Goal: Task Accomplishment & Management: Use online tool/utility

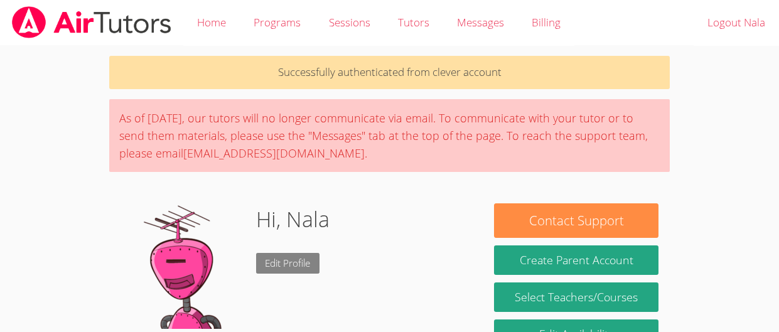
click at [286, 265] on link "Edit Profile" at bounding box center [288, 263] width 64 height 21
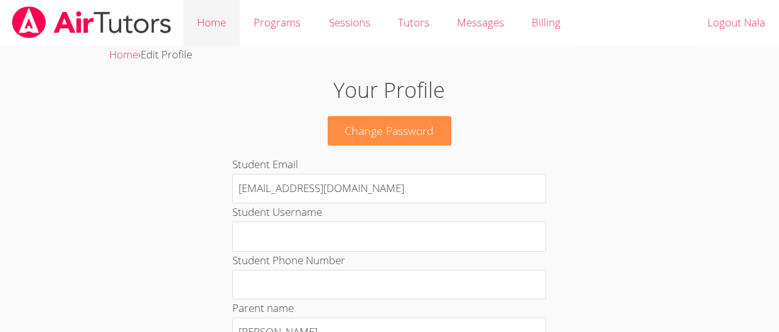
click at [218, 38] on link "Home" at bounding box center [211, 23] width 56 height 46
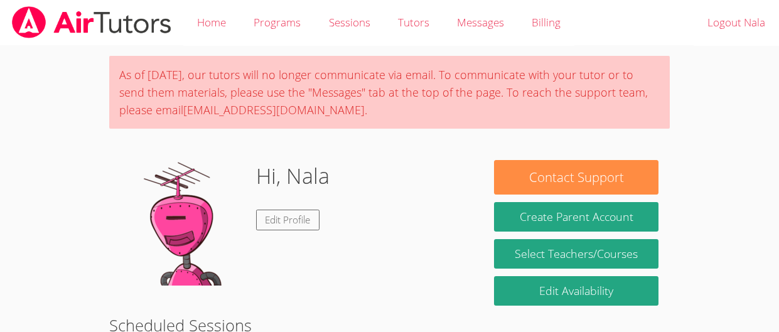
click at [158, 267] on img at bounding box center [183, 223] width 126 height 126
click at [375, 257] on div "Hi, Nala Edit Profile" at bounding box center [295, 223] width 351 height 126
click at [296, 172] on h1 "Hi, Nala" at bounding box center [292, 176] width 73 height 32
click at [305, 240] on div "Hi, Nala Edit Profile" at bounding box center [292, 223] width 73 height 126
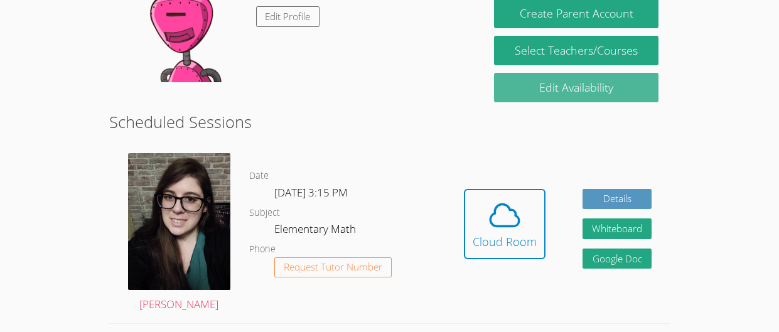
scroll to position [205, 0]
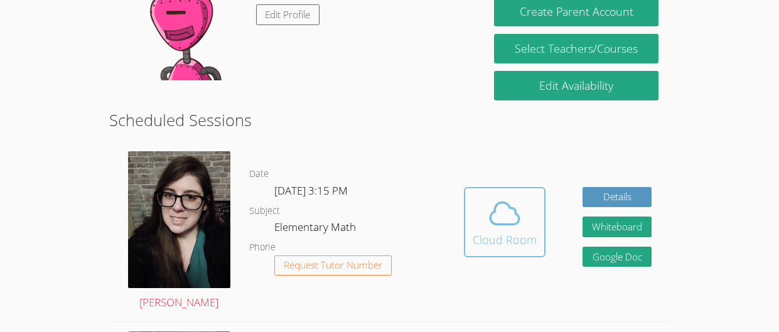
click at [472, 206] on button "Cloud Room" at bounding box center [505, 222] width 82 height 70
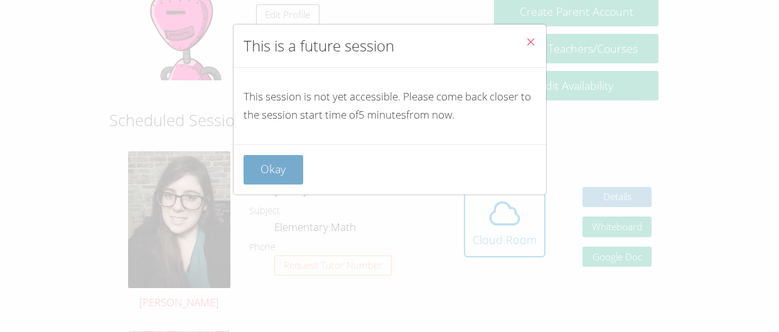
click at [292, 174] on button "Okay" at bounding box center [273, 169] width 60 height 29
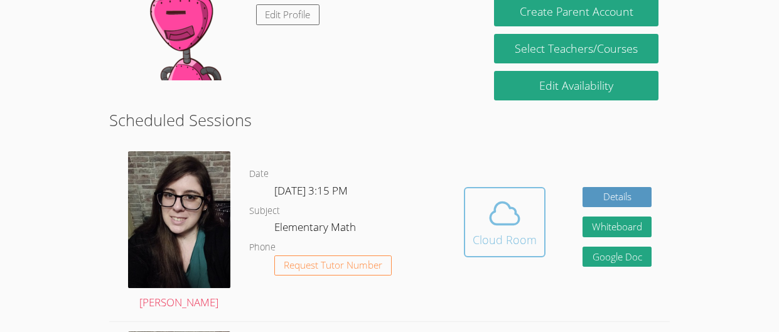
click at [492, 222] on icon at bounding box center [505, 213] width 29 height 22
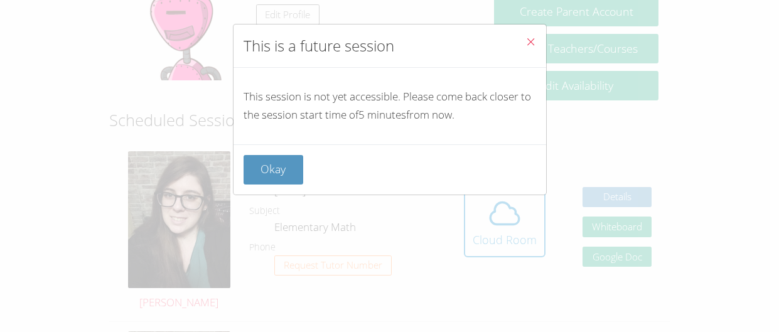
click at [275, 153] on div "Okay" at bounding box center [389, 169] width 313 height 50
click at [263, 171] on button "Okay" at bounding box center [273, 169] width 60 height 29
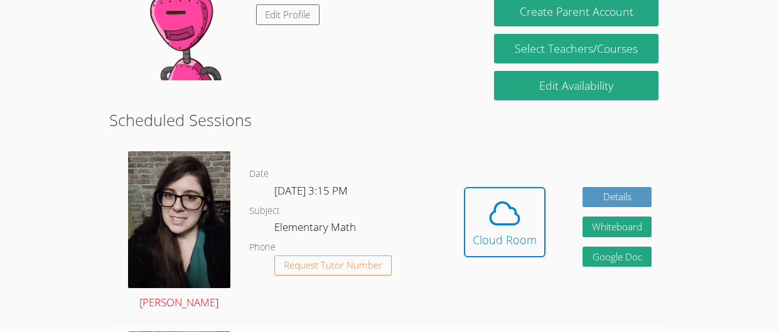
click at [158, 304] on link "Sara Tata" at bounding box center [179, 231] width 102 height 161
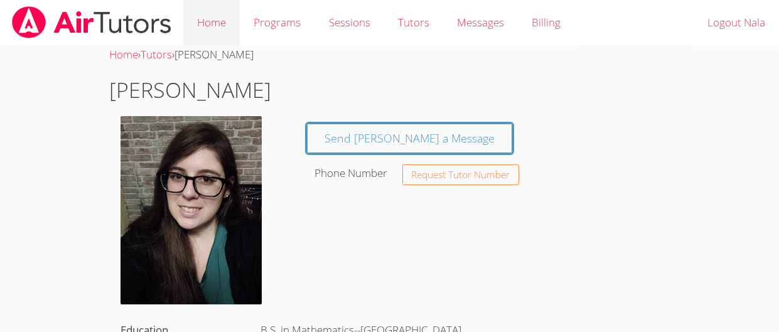
click at [231, 13] on link "Home" at bounding box center [211, 23] width 56 height 46
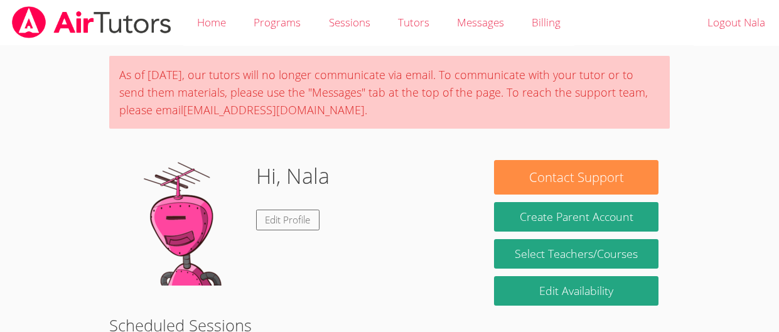
click at [469, 210] on div "Hi, Nala Edit Profile" at bounding box center [295, 223] width 351 height 126
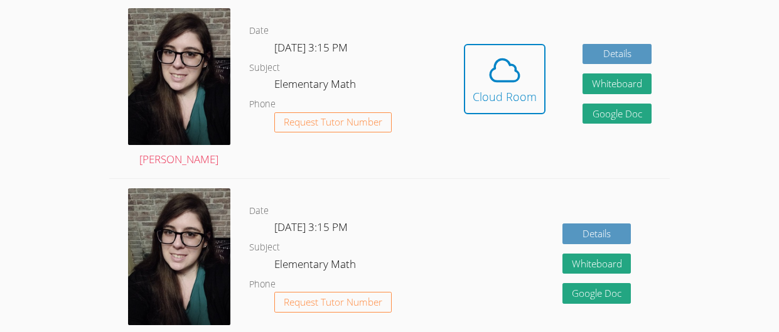
scroll to position [358, 0]
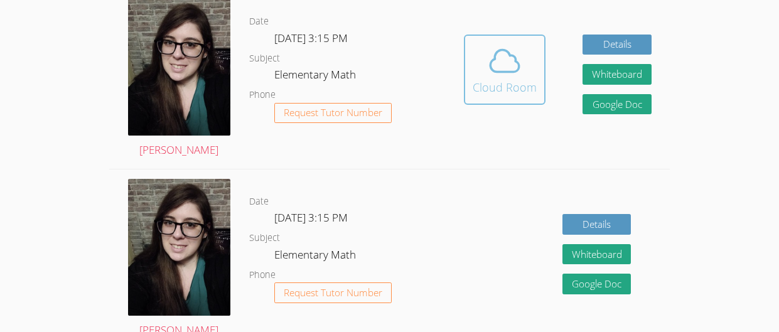
click at [503, 93] on div "Cloud Room" at bounding box center [505, 87] width 64 height 18
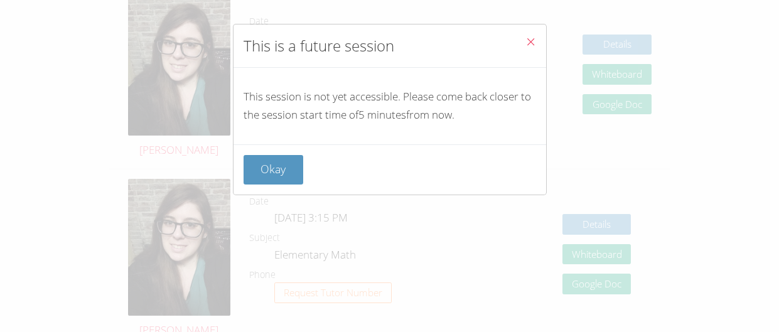
click at [538, 36] on button "Close" at bounding box center [530, 43] width 31 height 38
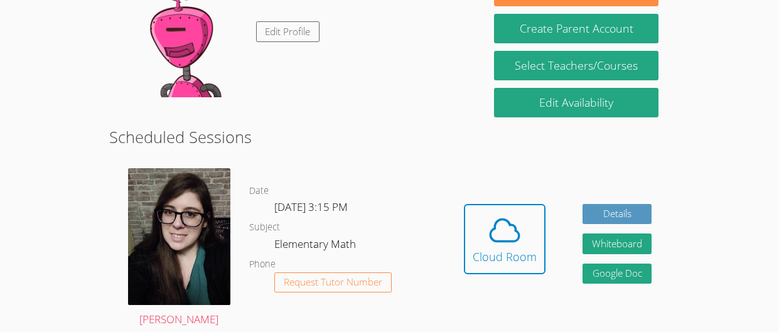
scroll to position [233, 0]
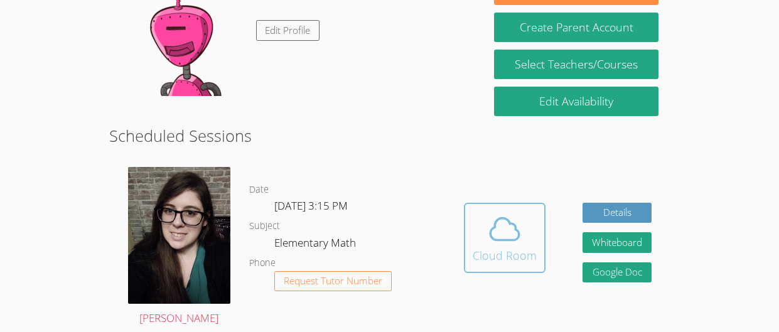
click at [523, 240] on span at bounding box center [505, 228] width 64 height 35
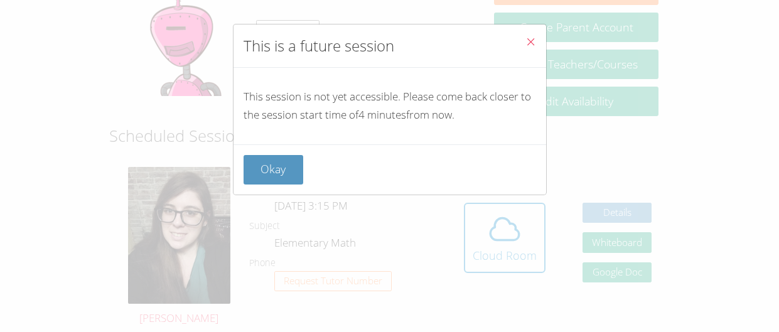
click at [528, 48] on span "Close" at bounding box center [530, 43] width 11 height 14
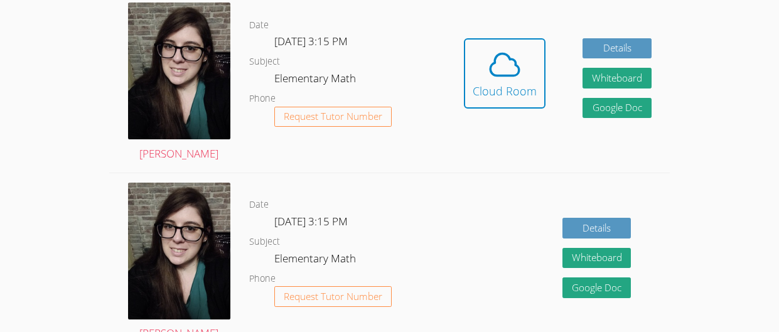
scroll to position [398, 0]
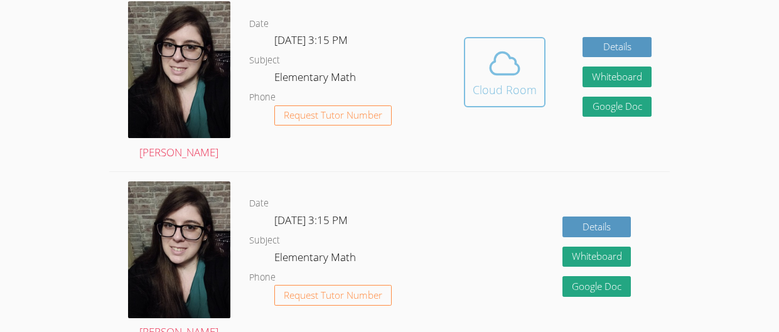
click at [531, 95] on div "Cloud Room" at bounding box center [505, 90] width 64 height 18
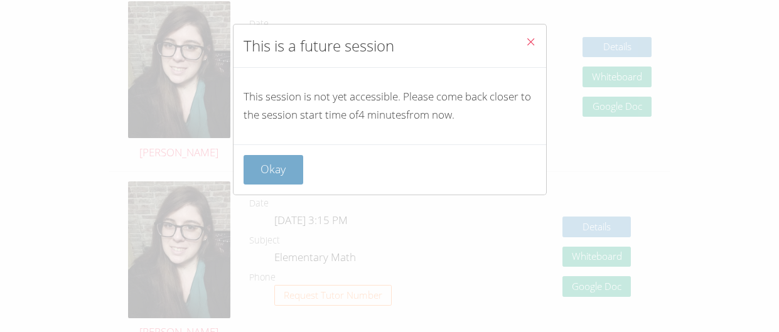
click at [257, 181] on button "Okay" at bounding box center [273, 169] width 60 height 29
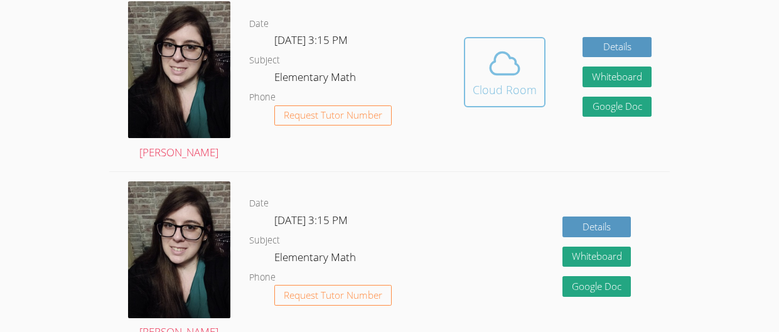
click at [473, 48] on span at bounding box center [505, 63] width 64 height 35
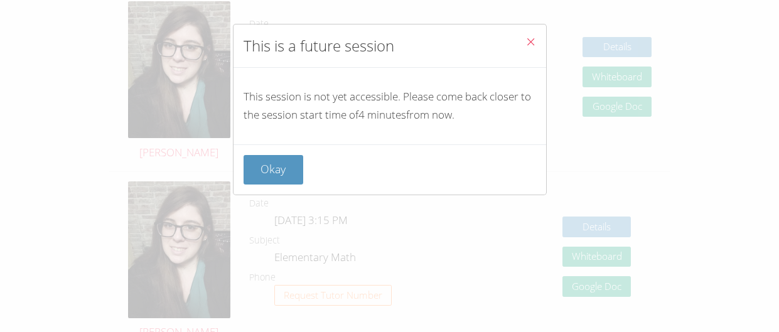
click at [546, 58] on div "This is a future session This session is not yet accessible. Please come back c…" at bounding box center [389, 166] width 779 height 332
click at [530, 39] on icon "Close" at bounding box center [530, 41] width 11 height 11
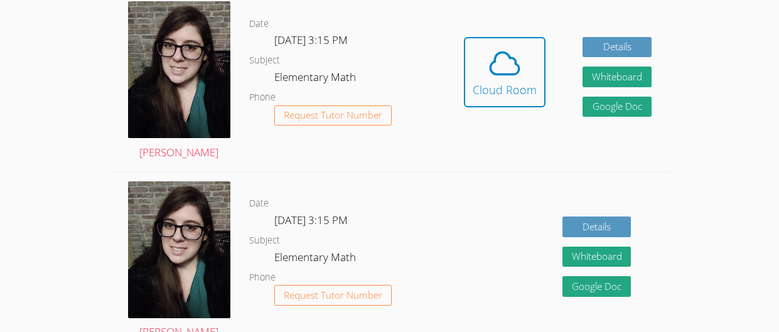
click at [530, 39] on button "Cloud Room" at bounding box center [505, 72] width 82 height 70
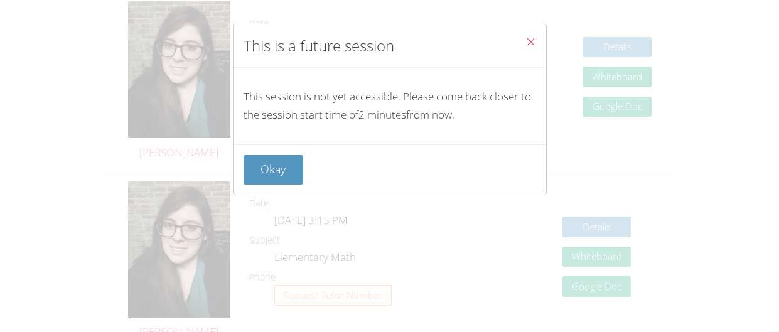
click at [530, 39] on icon "Close" at bounding box center [530, 41] width 11 height 11
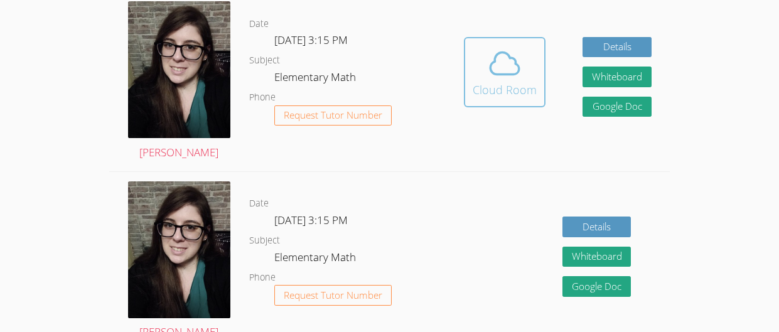
click at [516, 79] on icon at bounding box center [504, 63] width 35 height 35
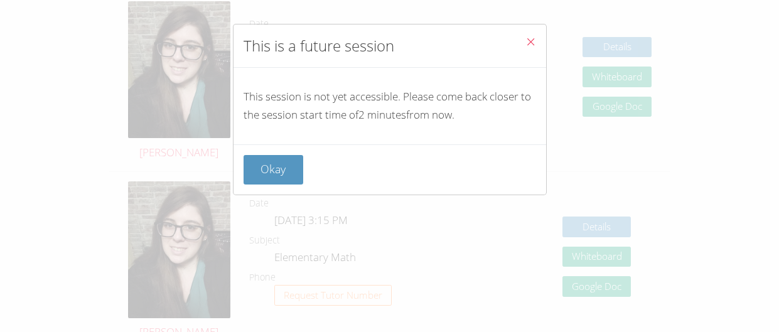
click at [527, 37] on icon "Close" at bounding box center [530, 41] width 11 height 11
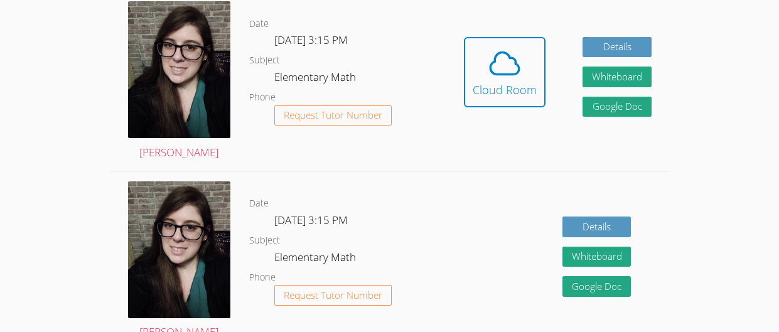
click at [527, 37] on button "Cloud Room" at bounding box center [505, 72] width 82 height 70
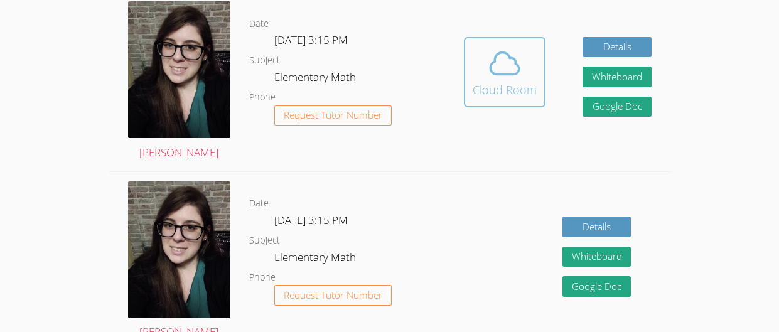
click at [521, 63] on icon at bounding box center [504, 63] width 35 height 35
click at [519, 60] on icon at bounding box center [504, 63] width 35 height 35
click at [513, 59] on icon at bounding box center [505, 63] width 29 height 22
click at [489, 56] on icon at bounding box center [504, 63] width 35 height 35
click at [502, 64] on icon at bounding box center [504, 63] width 35 height 35
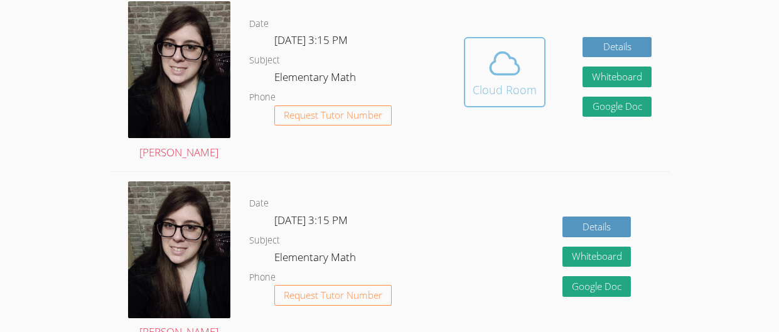
click at [529, 72] on span at bounding box center [505, 63] width 64 height 35
click at [523, 99] on button "Cloud Room" at bounding box center [505, 72] width 82 height 70
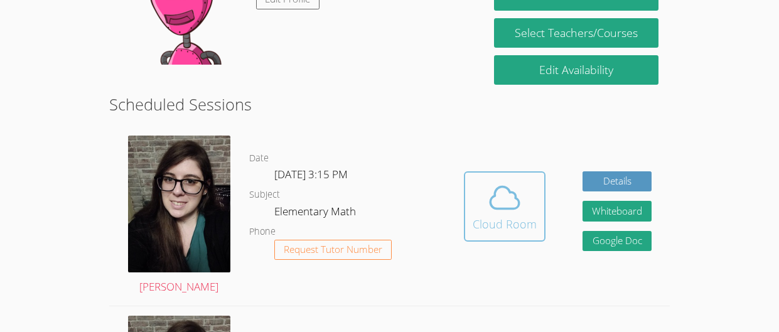
scroll to position [264, 0]
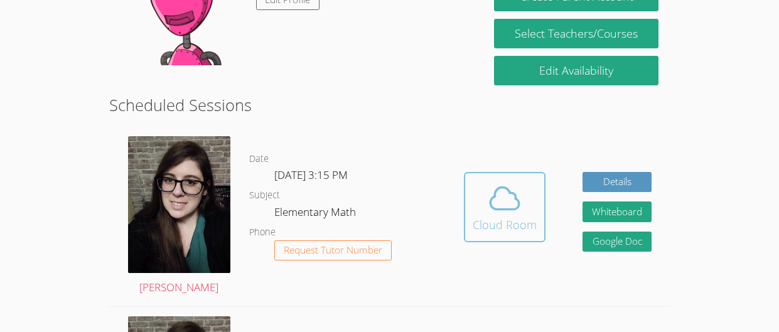
click at [491, 217] on div "Cloud Room" at bounding box center [505, 225] width 64 height 18
click at [493, 228] on div "Cloud Room" at bounding box center [505, 225] width 64 height 18
click at [488, 219] on div "Cloud Room" at bounding box center [505, 225] width 64 height 18
click at [498, 193] on icon at bounding box center [504, 198] width 35 height 35
click at [496, 230] on div "Cloud Room" at bounding box center [505, 225] width 64 height 18
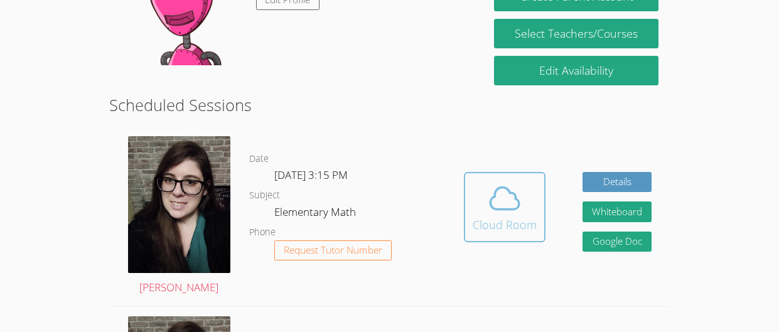
click at [505, 217] on div "Cloud Room" at bounding box center [505, 225] width 64 height 18
click at [467, 199] on button "Cloud Room" at bounding box center [505, 207] width 82 height 70
click at [490, 195] on icon at bounding box center [504, 198] width 35 height 35
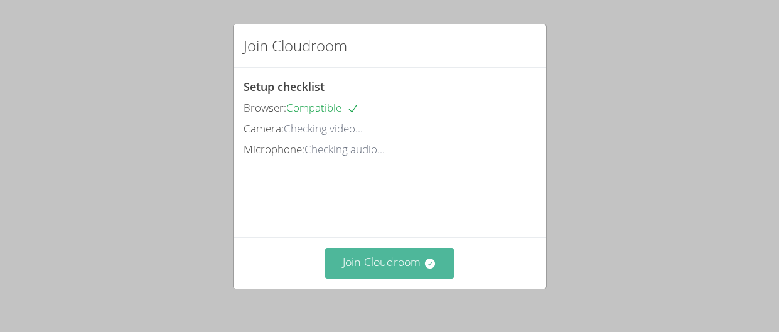
click at [400, 275] on button "Join Cloudroom" at bounding box center [389, 263] width 129 height 31
click at [393, 255] on button "Join Cloudroom" at bounding box center [389, 263] width 129 height 31
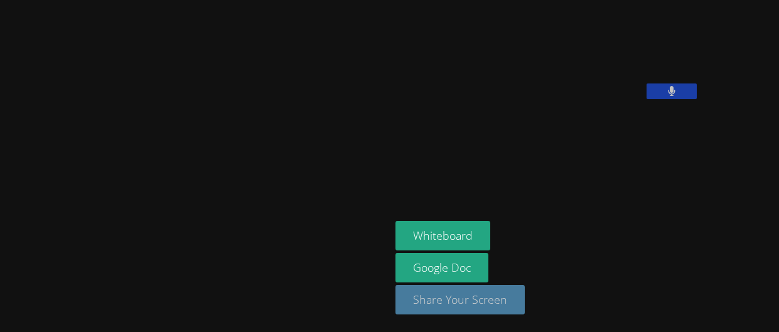
click at [409, 302] on button "Share Your Screen" at bounding box center [459, 299] width 129 height 29
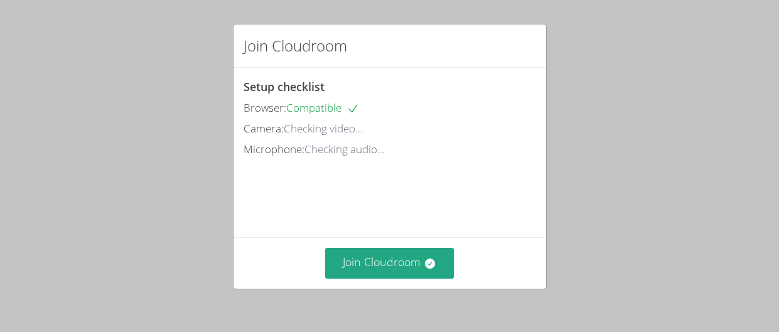
click at [519, 60] on div "Join Cloudroom" at bounding box center [389, 45] width 313 height 43
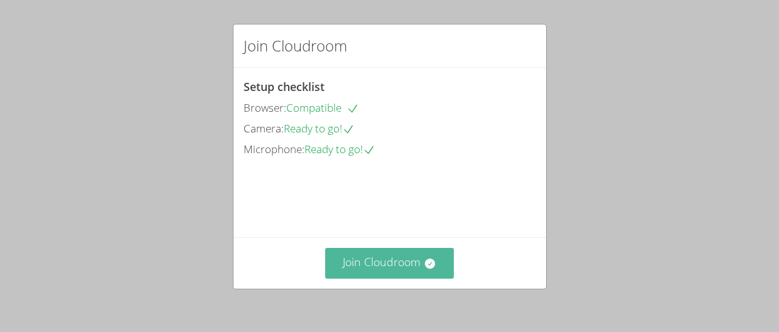
click at [368, 262] on button "Join Cloudroom" at bounding box center [389, 263] width 129 height 31
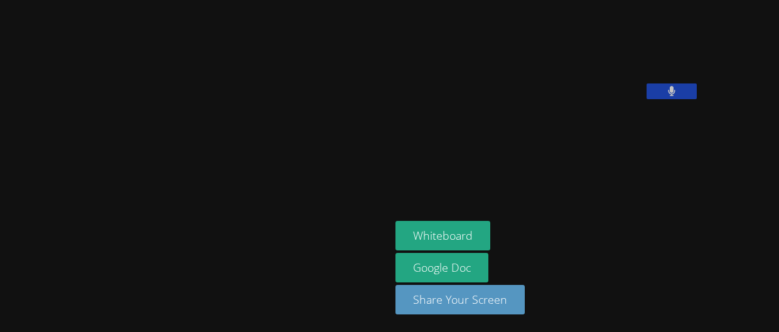
click at [696, 184] on div "Nala [PERSON_NAME] Whiteboard Google Doc Share Your Screen" at bounding box center [389, 166] width 779 height 332
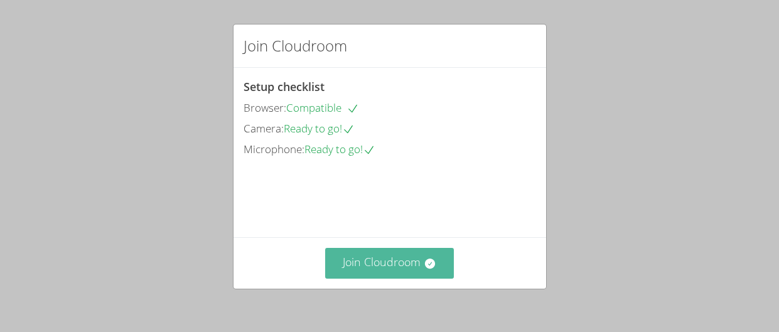
click at [394, 277] on button "Join Cloudroom" at bounding box center [389, 263] width 129 height 31
click at [376, 271] on button "Join Cloudroom" at bounding box center [389, 263] width 129 height 31
click at [377, 267] on button "Join Cloudroom" at bounding box center [389, 263] width 129 height 31
click at [375, 274] on button "Join Cloudroom" at bounding box center [389, 263] width 129 height 31
click at [420, 260] on button "Join Cloudroom" at bounding box center [389, 263] width 129 height 31
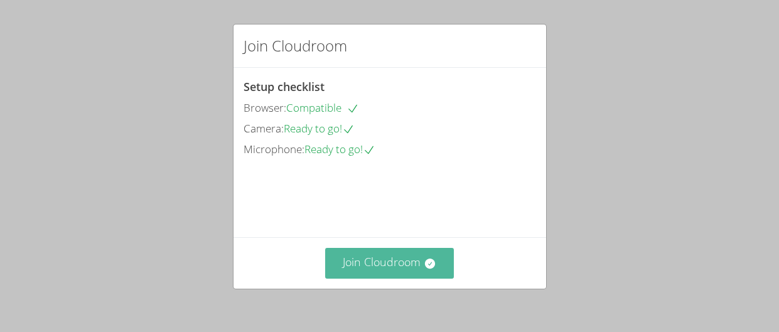
click at [352, 262] on button "Join Cloudroom" at bounding box center [389, 263] width 129 height 31
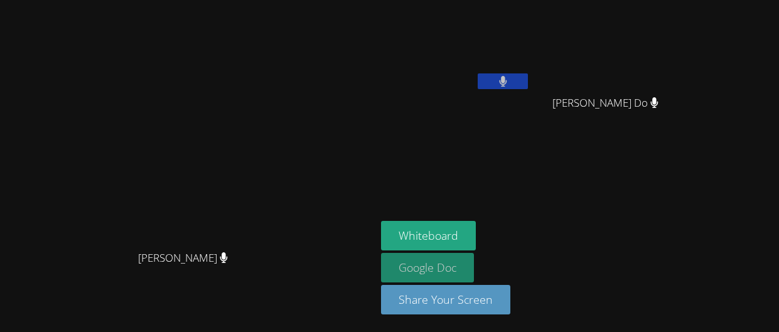
click at [474, 267] on link "Google Doc" at bounding box center [427, 267] width 93 height 29
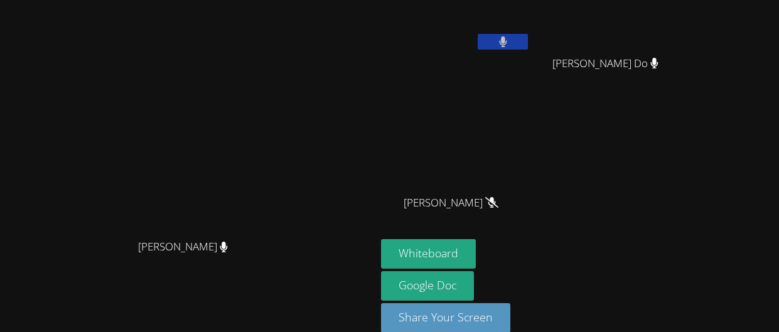
scroll to position [56, 0]
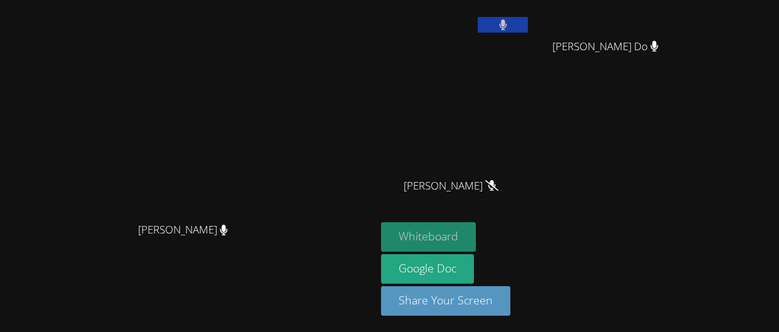
click at [476, 234] on button "Whiteboard" at bounding box center [428, 236] width 95 height 29
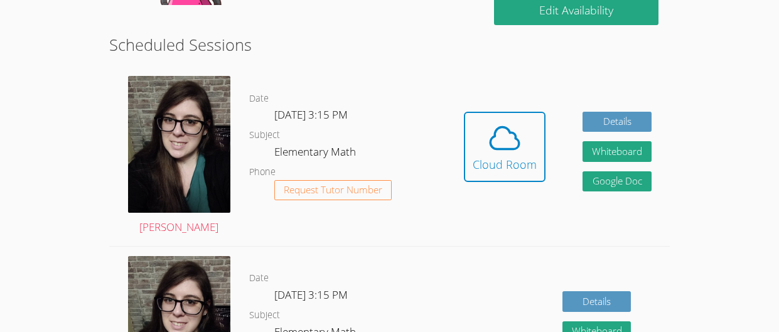
scroll to position [333, 0]
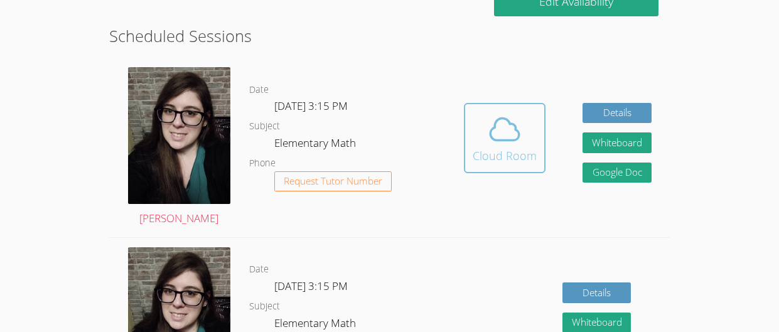
click at [532, 148] on div "Cloud Room" at bounding box center [505, 156] width 64 height 18
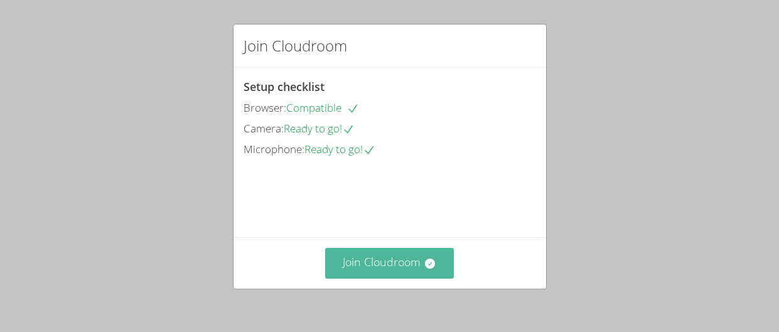
click at [385, 257] on button "Join Cloudroom" at bounding box center [389, 263] width 129 height 31
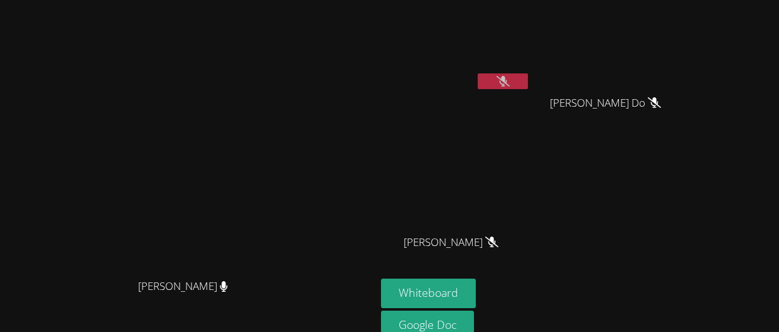
click at [510, 82] on icon at bounding box center [502, 81] width 13 height 11
click at [528, 82] on button at bounding box center [503, 81] width 50 height 16
click at [510, 82] on icon at bounding box center [502, 81] width 13 height 11
click at [528, 82] on button at bounding box center [503, 81] width 50 height 16
click at [510, 82] on icon at bounding box center [502, 81] width 13 height 11
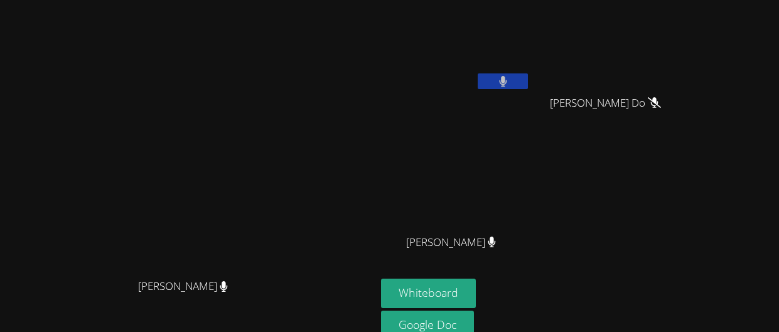
click at [528, 82] on button at bounding box center [503, 81] width 50 height 16
click at [510, 82] on icon at bounding box center [502, 81] width 13 height 11
click at [528, 82] on button at bounding box center [503, 81] width 50 height 16
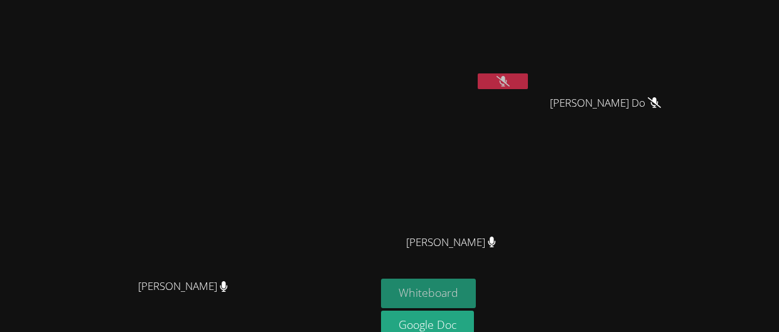
click at [476, 302] on button "Whiteboard" at bounding box center [428, 293] width 95 height 29
click at [510, 81] on icon at bounding box center [502, 81] width 13 height 11
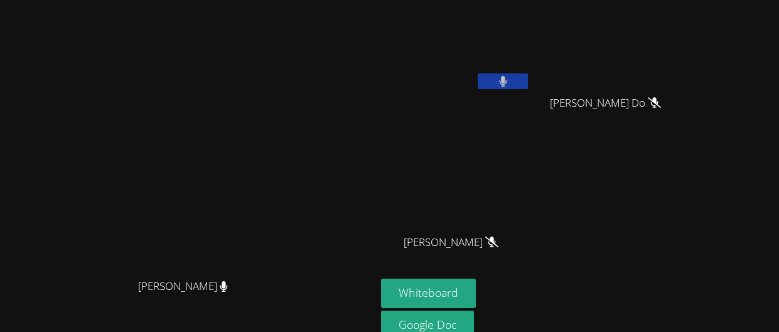
click at [478, 73] on button at bounding box center [503, 81] width 50 height 16
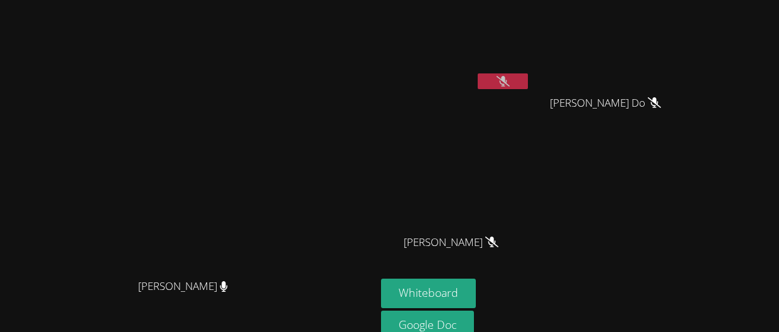
click at [478, 73] on button at bounding box center [503, 81] width 50 height 16
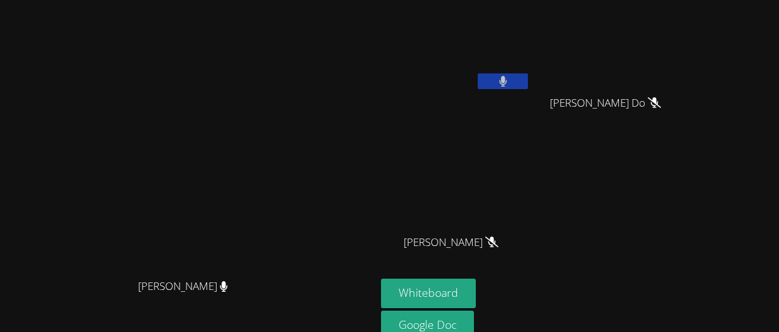
click at [478, 73] on button at bounding box center [503, 81] width 50 height 16
